Goal: Information Seeking & Learning: Learn about a topic

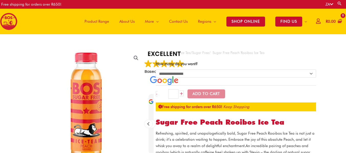
click at [241, 20] on span "SHOP ONLINE" at bounding box center [245, 22] width 39 height 10
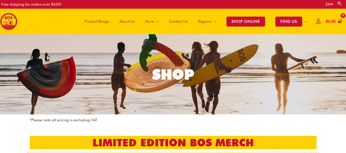
click at [103, 22] on span "Product Range" at bounding box center [96, 21] width 25 height 15
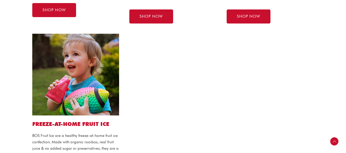
scroll to position [435, 0]
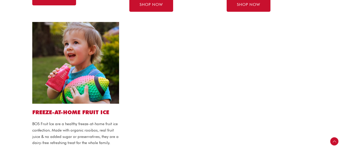
click at [89, 72] on img at bounding box center [75, 63] width 87 height 82
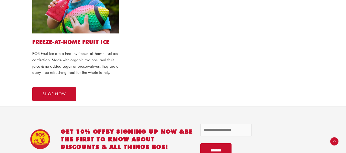
scroll to position [512, 0]
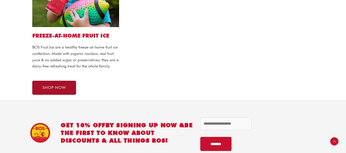
click at [68, 84] on link "SHOP NOW" at bounding box center [54, 88] width 44 height 14
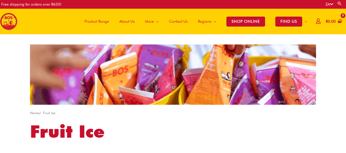
click at [99, 22] on span "Product Range" at bounding box center [96, 21] width 25 height 15
